Goal: Book appointment/travel/reservation

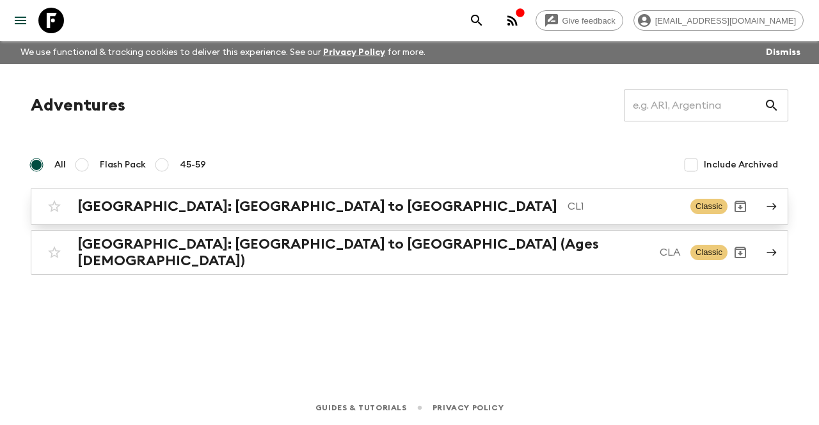
click at [209, 212] on h2 "[GEOGRAPHIC_DATA]: [GEOGRAPHIC_DATA] to [GEOGRAPHIC_DATA]" at bounding box center [317, 206] width 480 height 17
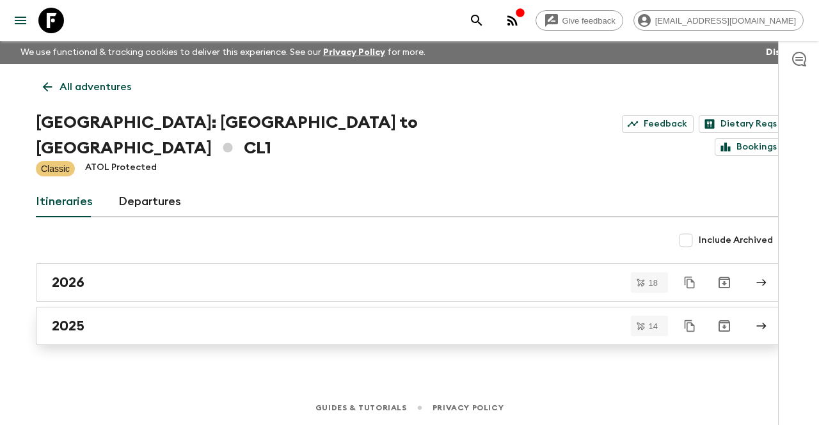
click at [84, 318] on div "2025" at bounding box center [397, 326] width 691 height 17
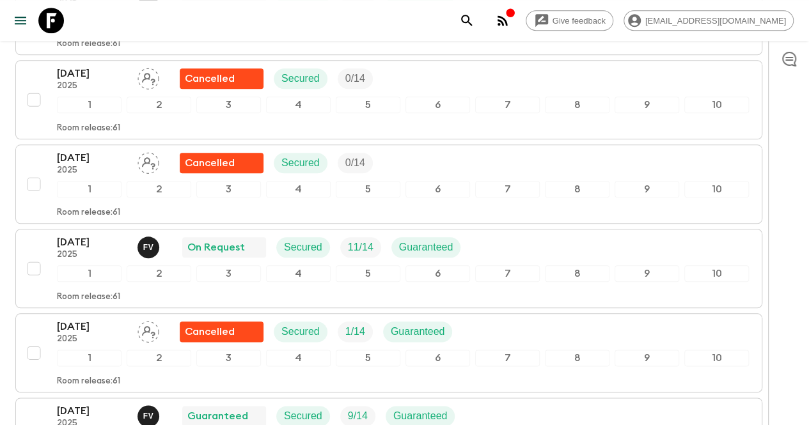
scroll to position [704, 0]
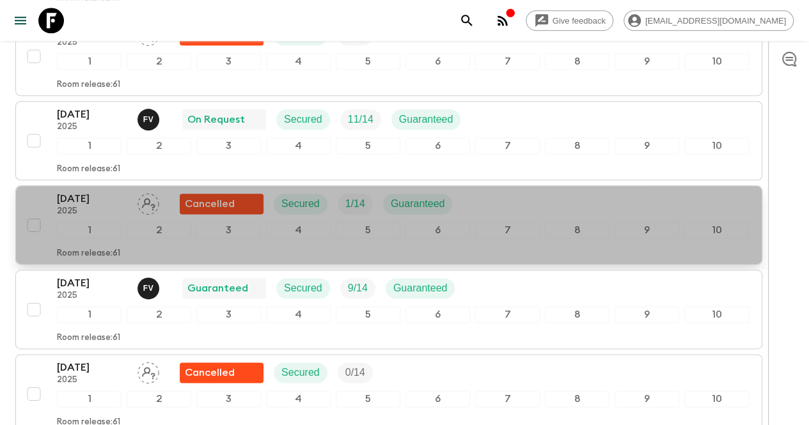
click at [127, 207] on p "2025" at bounding box center [92, 212] width 70 height 10
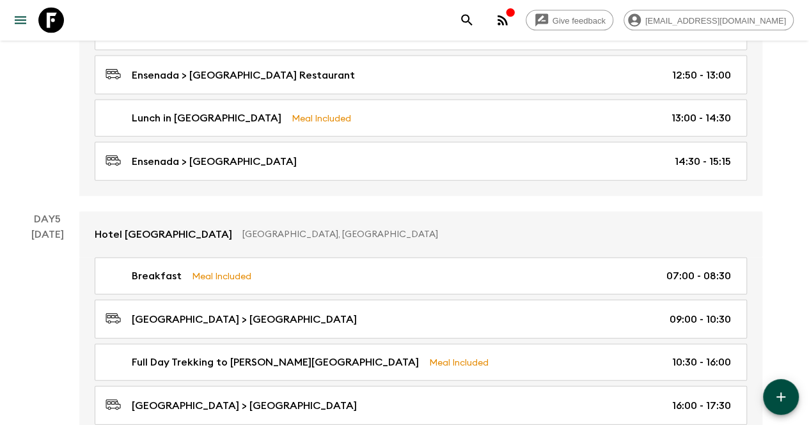
scroll to position [1471, 0]
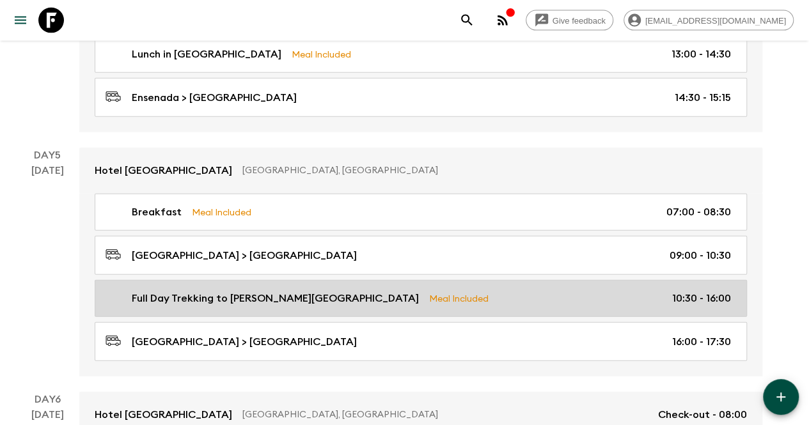
click at [333, 294] on p "Full Day Trekking to [PERSON_NAME][GEOGRAPHIC_DATA]" at bounding box center [275, 298] width 287 height 15
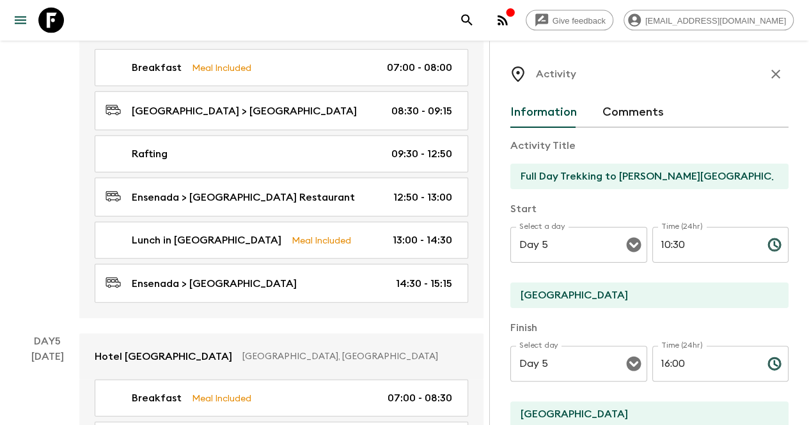
click at [797, 56] on div "Activity Information Comments Activity Title Full Day Trekking to [PERSON_NAME]…" at bounding box center [649, 253] width 320 height 425
click at [775, 68] on button "button" at bounding box center [776, 74] width 26 height 26
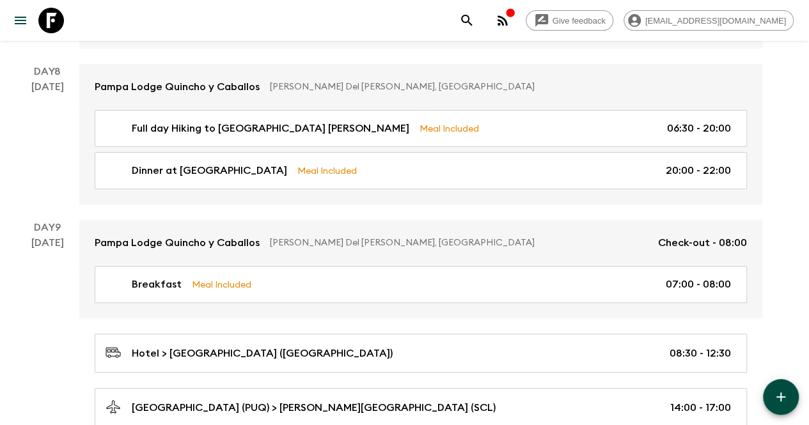
scroll to position [2815, 0]
